Goal: Information Seeking & Learning: Learn about a topic

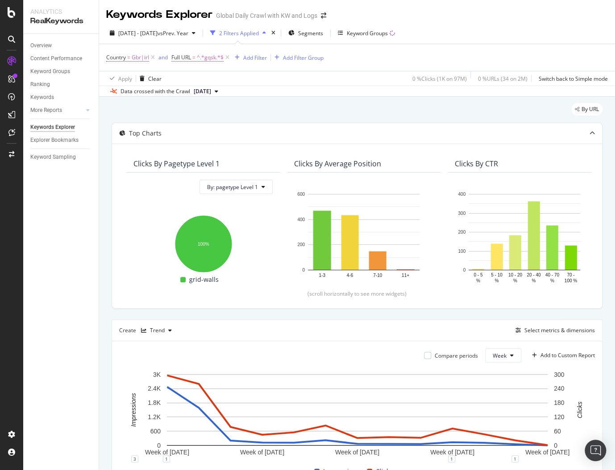
scroll to position [140, 0]
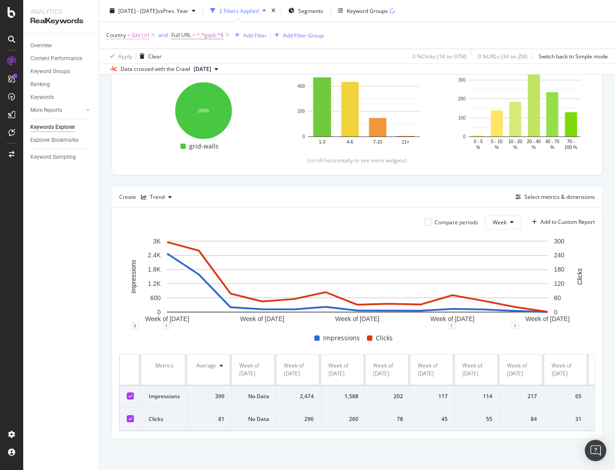
click at [141, 36] on span "Gbr|irl" at bounding box center [140, 35] width 17 height 12
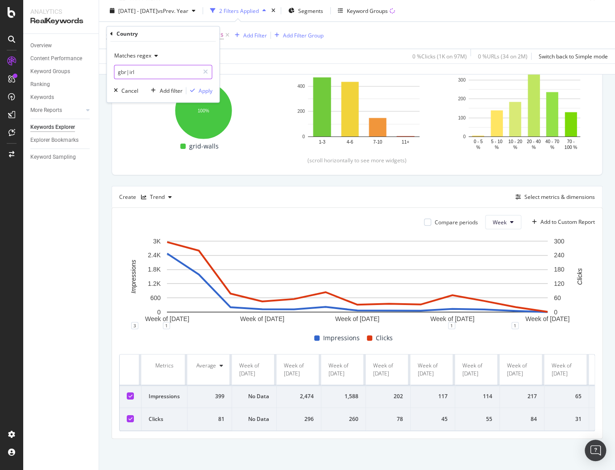
click at [145, 70] on input "gbr|irl" at bounding box center [156, 72] width 84 height 14
click at [144, 70] on input "gbr|irl" at bounding box center [156, 72] width 84 height 14
click at [132, 70] on input "gbr|irl" at bounding box center [156, 72] width 84 height 14
click at [136, 70] on input "gbr|irl" at bounding box center [156, 72] width 84 height 14
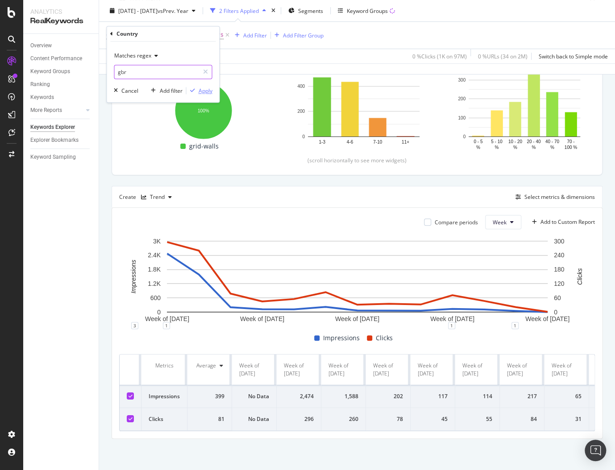
type input "gbr"
click at [196, 88] on div "button" at bounding box center [192, 90] width 12 height 5
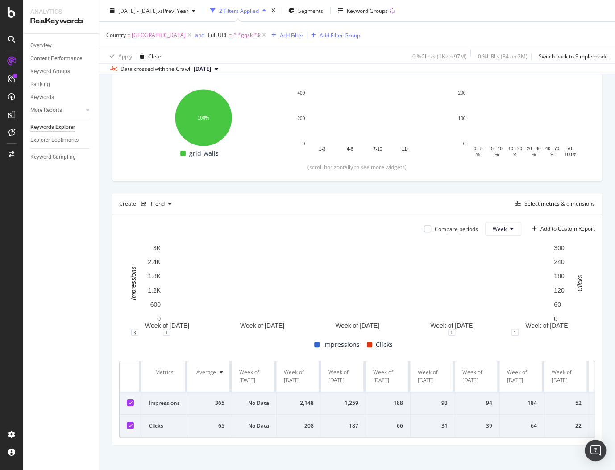
scroll to position [140, 0]
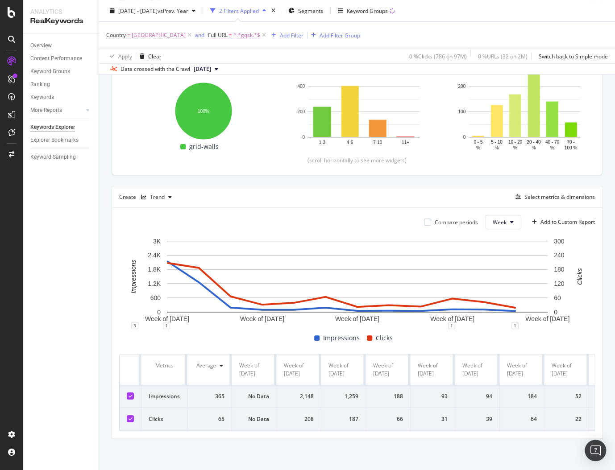
click at [233, 35] on span "^.*gqsk.*$" at bounding box center [246, 35] width 27 height 12
click at [224, 74] on input "gqsk" at bounding box center [245, 72] width 84 height 14
paste input "37v7j"
type input "37v7j"
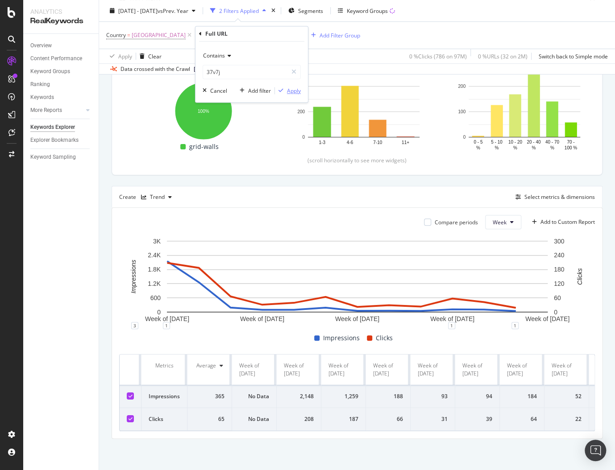
click at [289, 87] on div "Apply" at bounding box center [294, 91] width 14 height 8
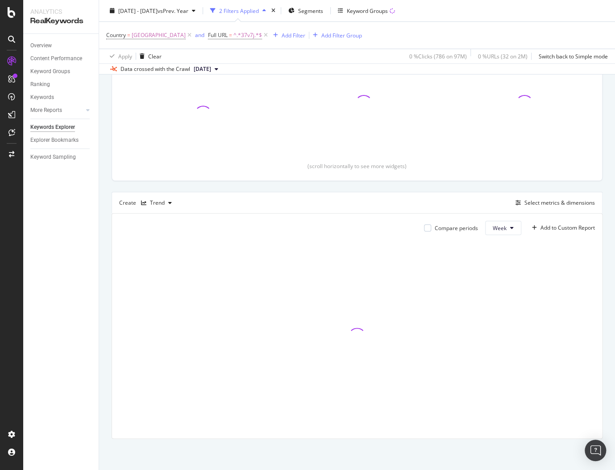
scroll to position [127, 0]
click at [71, 248] on div "Overview Content Performance Keyword Groups Ranking Keywords More Reports Count…" at bounding box center [60, 252] width 75 height 436
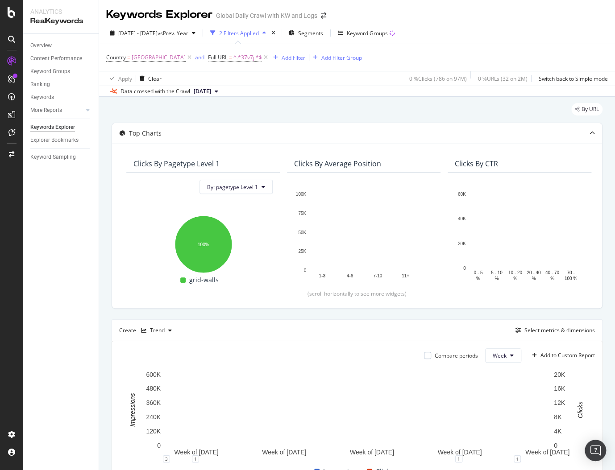
scroll to position [140, 0]
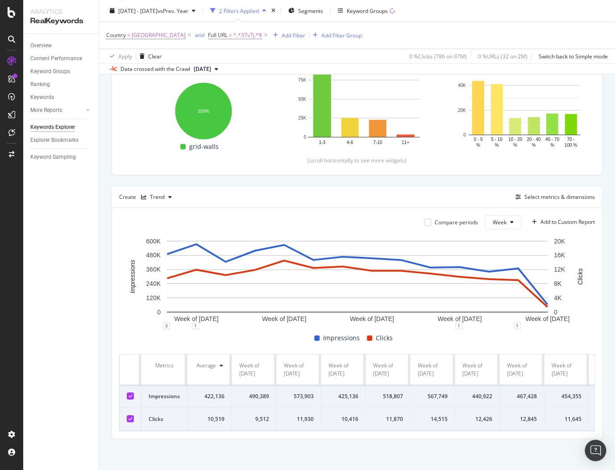
click at [207, 421] on div "10,519" at bounding box center [209, 419] width 30 height 8
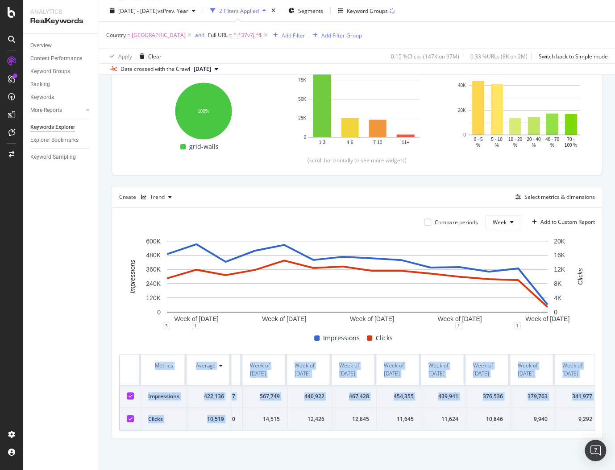
scroll to position [0, 262]
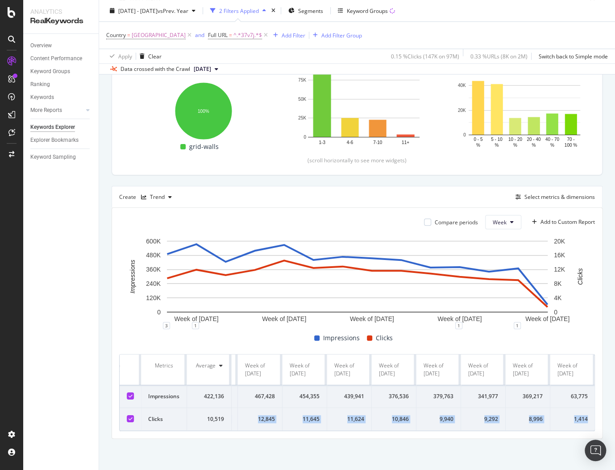
drag, startPoint x: 250, startPoint y: 421, endPoint x: 590, endPoint y: 422, distance: 339.9
click at [590, 422] on tr "Clicks 10,519 9,512 11,930 10,416 11,870 14,515 12,426 12,845 11,645 11,624 10,…" at bounding box center [226, 419] width 737 height 23
copy tr "9,512 11,930 10,416 11,870 14,515 12,426 12,845 11,645 11,624 10,846 9,940 9,29…"
click at [181, 10] on span "vs Prev. Year" at bounding box center [172, 11] width 31 height 8
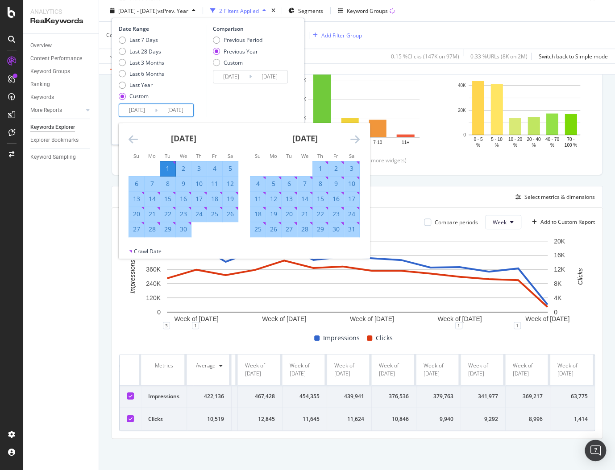
click at [136, 111] on input "[DATE]" at bounding box center [137, 110] width 36 height 12
click at [132, 138] on icon "Move backward to switch to the previous month." at bounding box center [132, 139] width 9 height 11
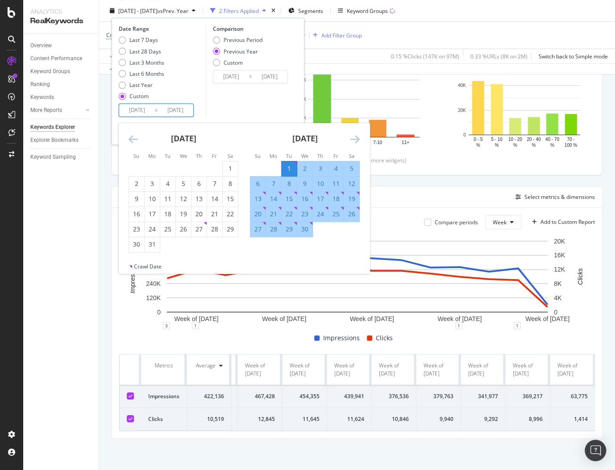
click at [132, 138] on icon "Move backward to switch to the previous month." at bounding box center [132, 139] width 9 height 11
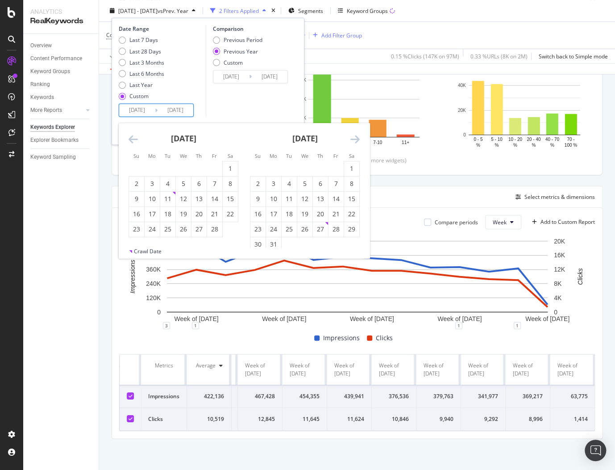
click at [132, 138] on icon "Move backward to switch to the previous month." at bounding box center [132, 139] width 9 height 11
click at [130, 141] on icon "Move backward to switch to the previous month." at bounding box center [132, 139] width 9 height 11
click at [148, 229] on div "30" at bounding box center [152, 229] width 15 height 9
type input "[DATE]"
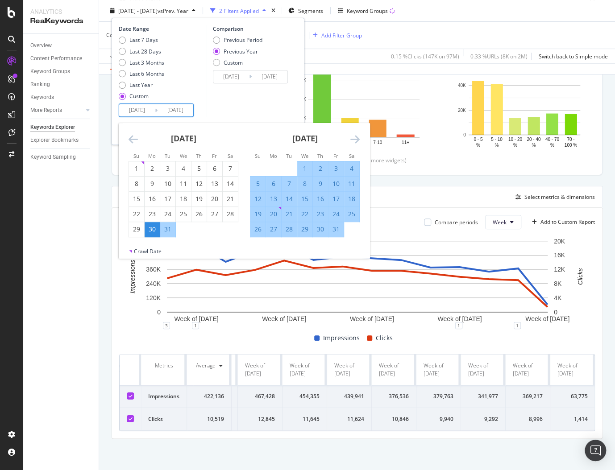
click at [274, 97] on div "Comparison Previous Period Previous Year Custom [DATE] Navigate forward to inte…" at bounding box center [248, 71] width 85 height 92
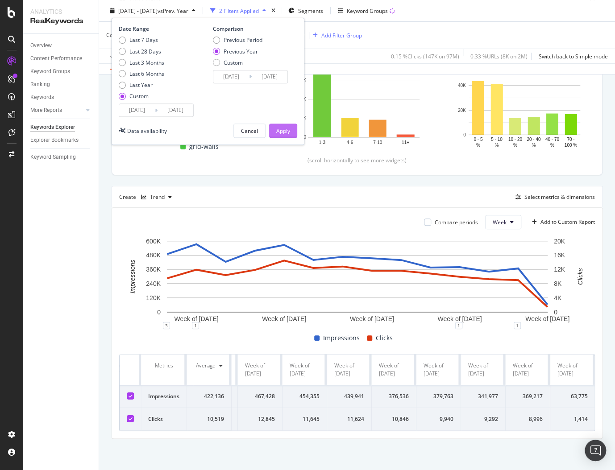
click at [285, 130] on div "Apply" at bounding box center [283, 131] width 14 height 8
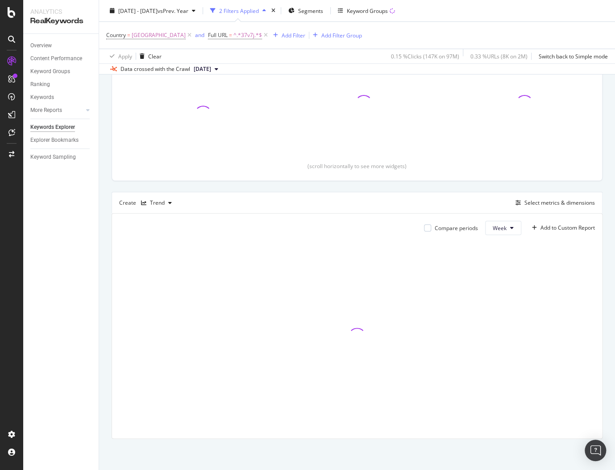
scroll to position [127, 0]
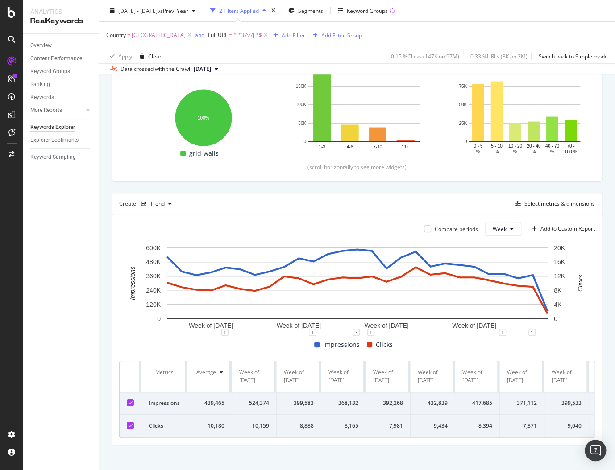
click at [52, 244] on div "Overview Content Performance Keyword Groups Ranking Keywords More Reports Count…" at bounding box center [60, 252] width 75 height 436
click at [239, 430] on div "10,159" at bounding box center [254, 426] width 30 height 8
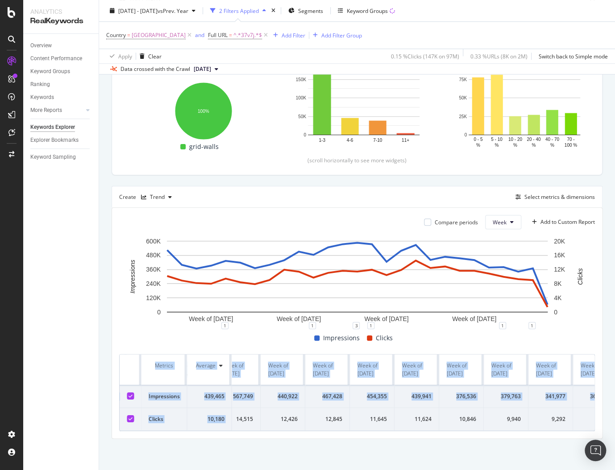
scroll to position [0, 842]
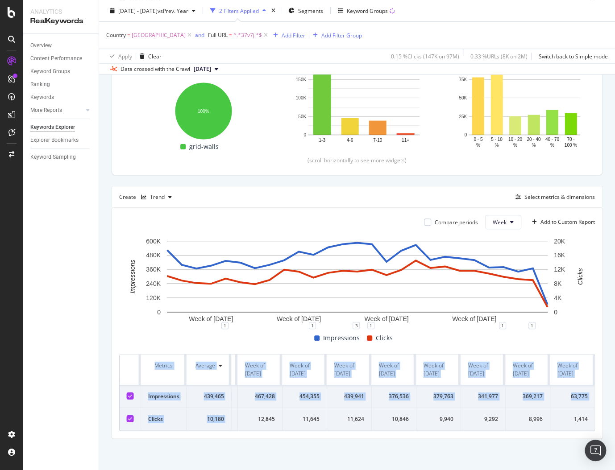
drag, startPoint x: 248, startPoint y: 434, endPoint x: 613, endPoint y: 431, distance: 365.3
click at [613, 431] on div "By URL Top Charts Clicks By pagetype Level 1 By: pagetype Level 1 Hold CMD (⌘) …" at bounding box center [357, 216] width 516 height 507
copy table "Metrics Average Week of [DATE] Week of [DATE] Week of [DATE] Week of [DATE] Wee…"
click at [157, 8] on span "[DATE] - [DATE]" at bounding box center [137, 11] width 39 height 8
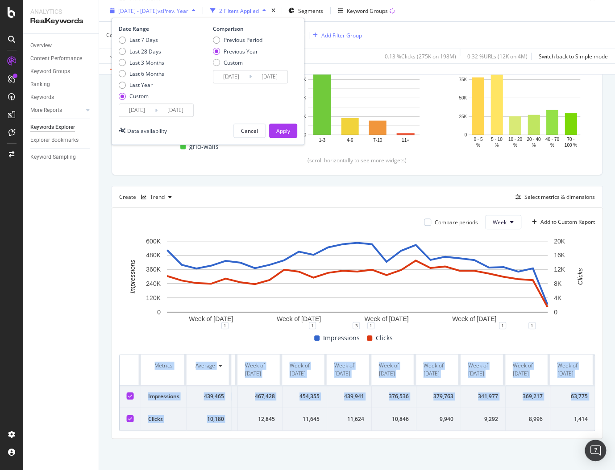
click at [176, 6] on div "[DATE] - [DATE] vs Prev. Year" at bounding box center [152, 10] width 93 height 13
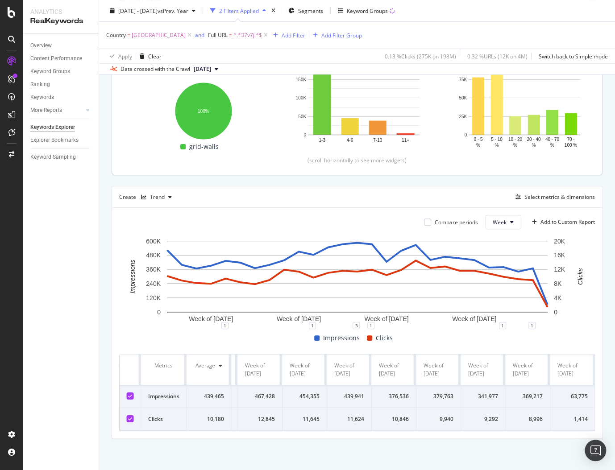
click at [112, 133] on div "Clicks By pagetype Level 1 By: pagetype Level 1 Hold CMD (⌘) while clicking to …" at bounding box center [357, 92] width 490 height 165
click at [150, 37] on span "[GEOGRAPHIC_DATA]" at bounding box center [159, 35] width 54 height 12
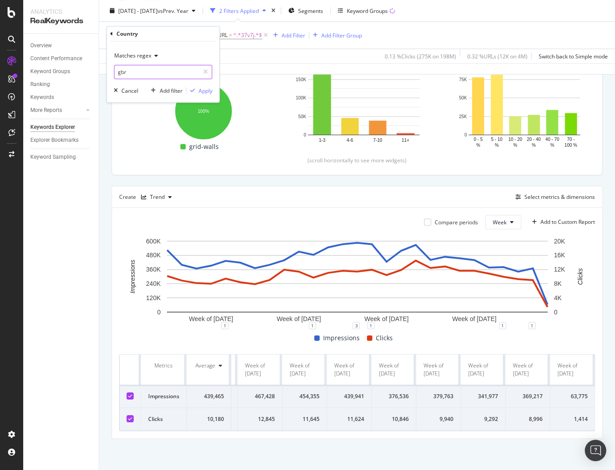
click at [157, 67] on input "gbr" at bounding box center [156, 72] width 84 height 14
type input "dnk"
click at [204, 89] on div "Apply" at bounding box center [205, 91] width 14 height 8
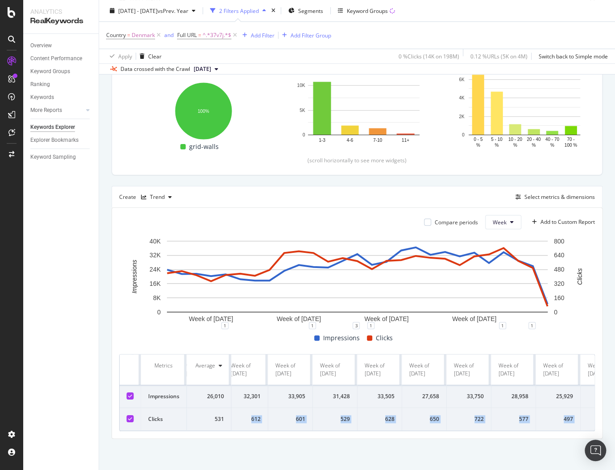
scroll to position [0, 842]
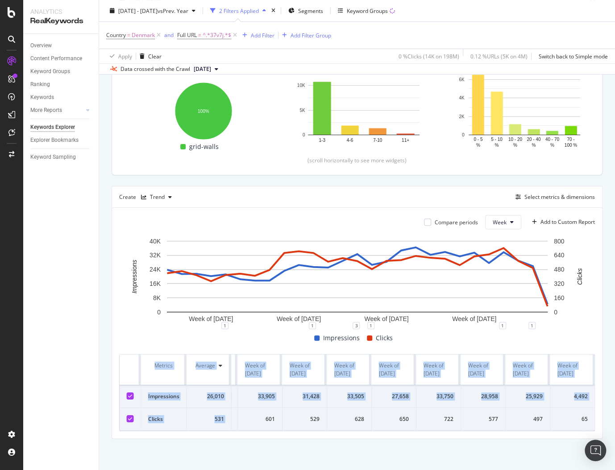
drag, startPoint x: 252, startPoint y: 421, endPoint x: 608, endPoint y: 416, distance: 356.0
click at [608, 416] on div "By URL Top Charts Clicks By pagetype Level 1 By: pagetype Level 1 Hold CMD (⌘) …" at bounding box center [357, 216] width 516 height 507
copy table "Metrics Average Week of [DATE] Week of [DATE] Week of [DATE] Week of [DATE] Wee…"
